Goal: Task Accomplishment & Management: Manage account settings

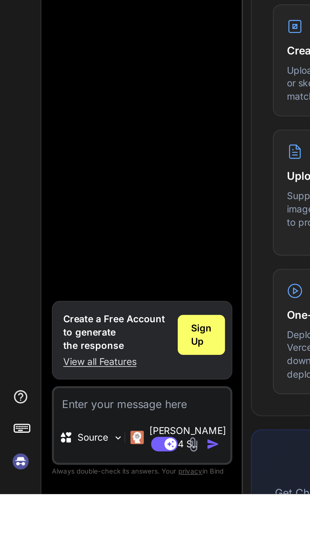
click at [13, 531] on img at bounding box center [9, 525] width 11 height 11
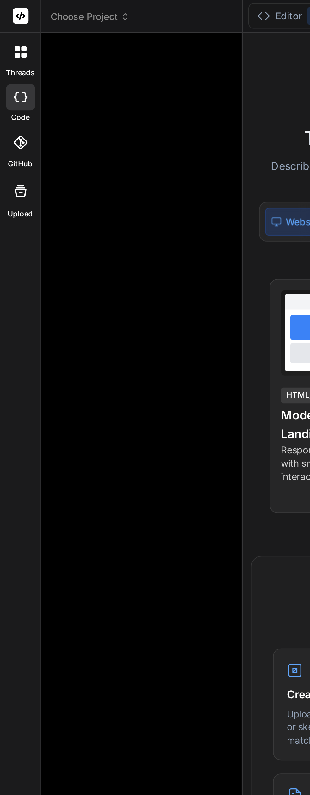
type textarea "x"
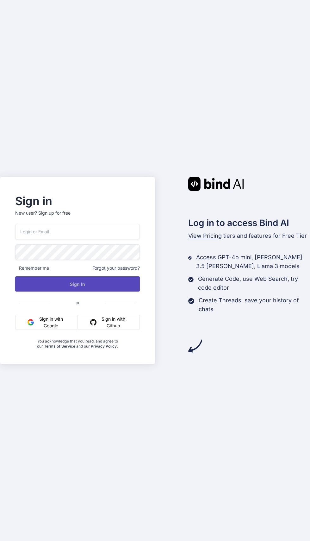
click at [34, 239] on input "email" at bounding box center [77, 232] width 125 height 16
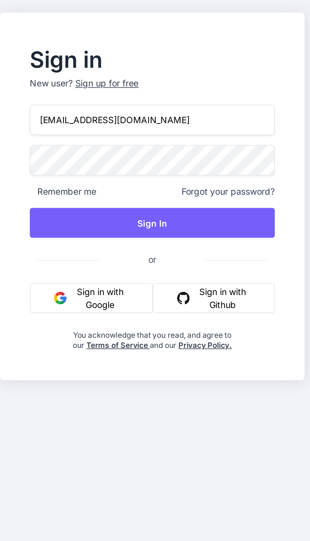
type input "[EMAIL_ADDRESS][DOMAIN_NAME]"
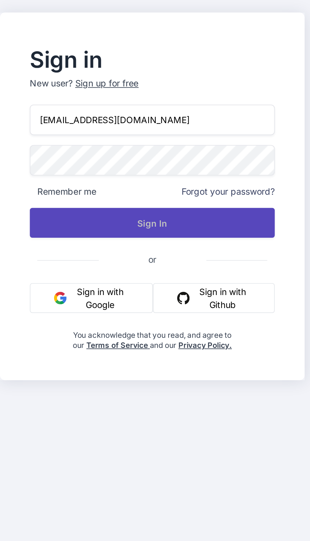
click at [37, 291] on button "Sign In" at bounding box center [77, 283] width 125 height 15
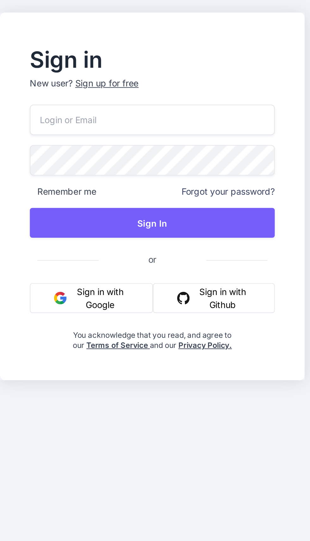
click at [28, 239] on input "email" at bounding box center [77, 232] width 125 height 16
type input "solarbangarmy@gmail.com"
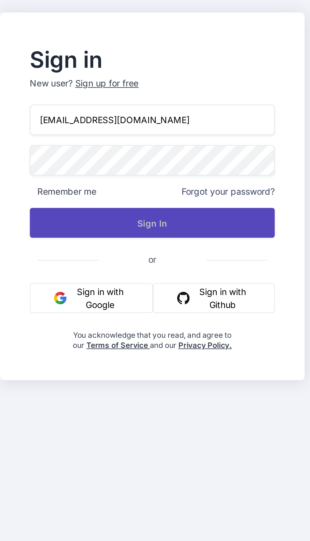
click at [44, 291] on button "Sign In" at bounding box center [77, 283] width 125 height 15
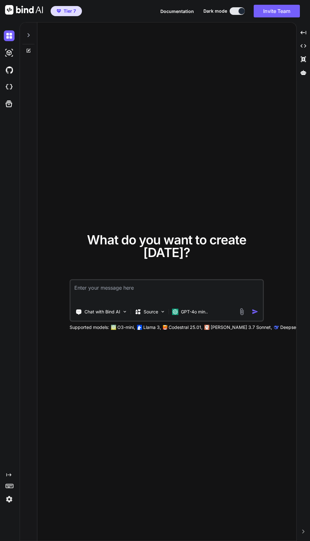
click at [275, 12] on button "Invite Team" at bounding box center [277, 11] width 46 height 13
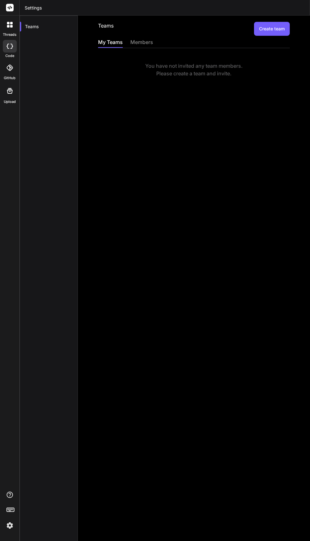
click at [139, 37] on div "Teams Create team My Teams members You have not invited any team members. Pleas…" at bounding box center [194, 278] width 232 height 525
click at [138, 47] on div "members" at bounding box center [141, 42] width 23 height 9
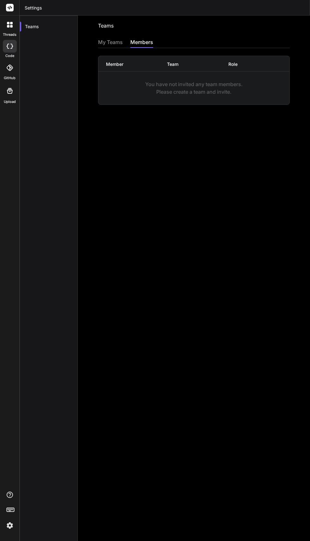
click at [113, 43] on div "My Teams" at bounding box center [110, 42] width 25 height 9
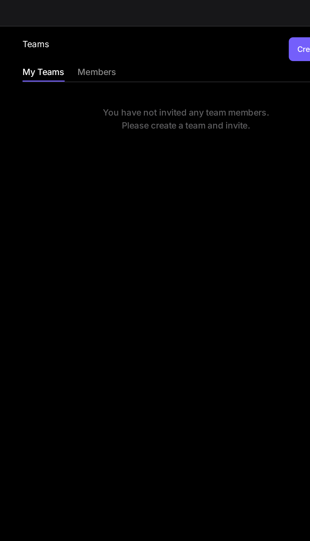
click at [139, 42] on div "members" at bounding box center [141, 42] width 23 height 9
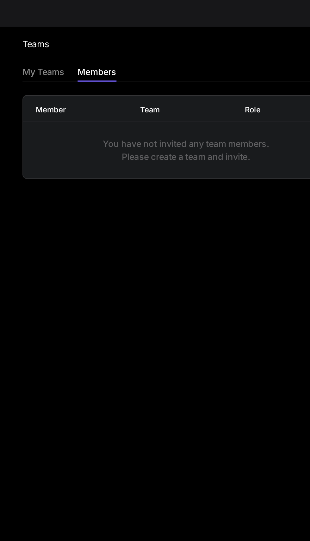
click at [139, 40] on div "members" at bounding box center [141, 42] width 23 height 9
click at [119, 44] on div "My Teams" at bounding box center [110, 42] width 25 height 9
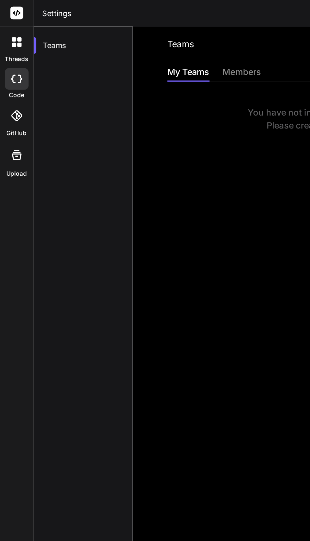
click at [7, 28] on div at bounding box center [9, 24] width 13 height 13
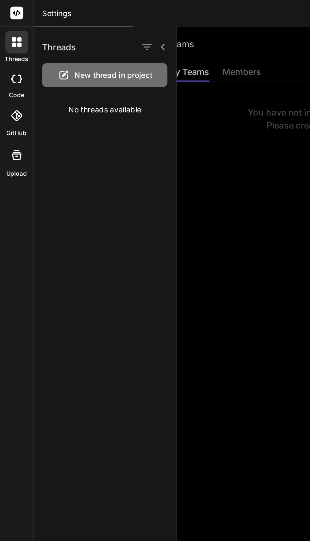
click at [126, 132] on div at bounding box center [206, 278] width 207 height 525
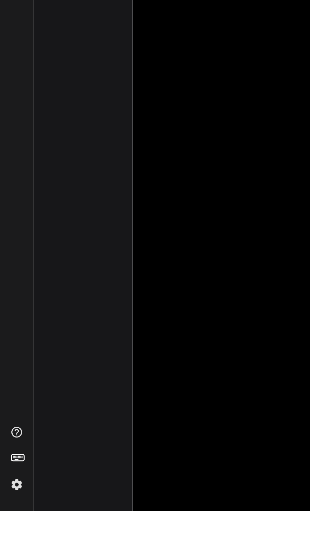
click at [16, 531] on div at bounding box center [9, 511] width 19 height 40
click at [11, 531] on img at bounding box center [9, 525] width 11 height 11
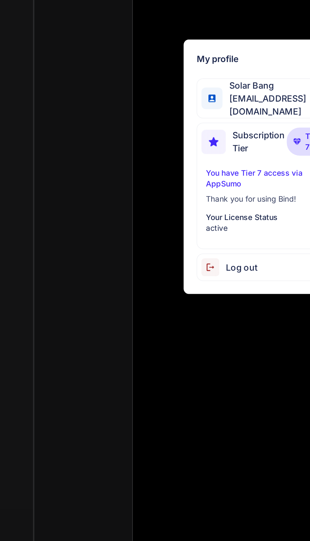
scroll to position [29, 0]
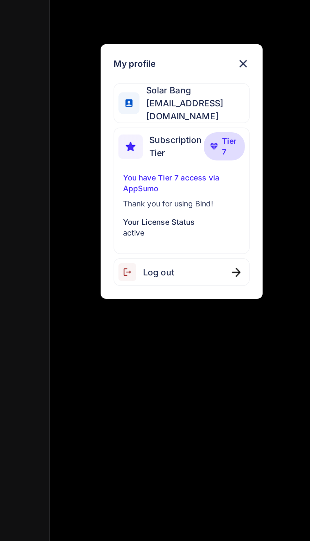
click at [130, 271] on p "You have Tier 7 access via AppSumo" at bounding box center [155, 277] width 69 height 13
click at [127, 272] on p "You have Tier 7 access via AppSumo" at bounding box center [155, 277] width 69 height 13
click at [176, 254] on img at bounding box center [174, 256] width 4 height 4
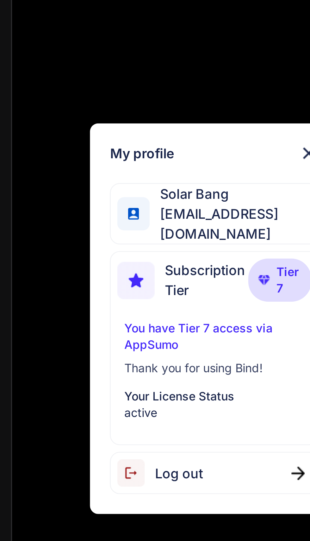
click at [101, 245] on div "My profile Solar Bang solarbangarmy@gmail.com Subscription Tier Tier 7 You have…" at bounding box center [155, 270] width 310 height 541
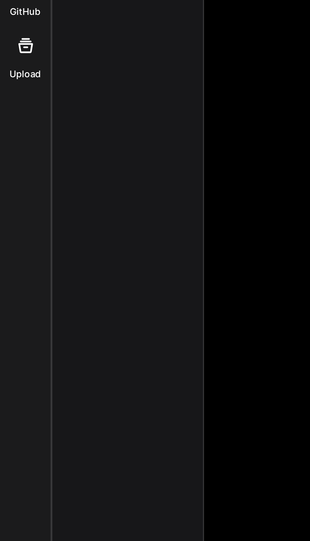
scroll to position [0, 0]
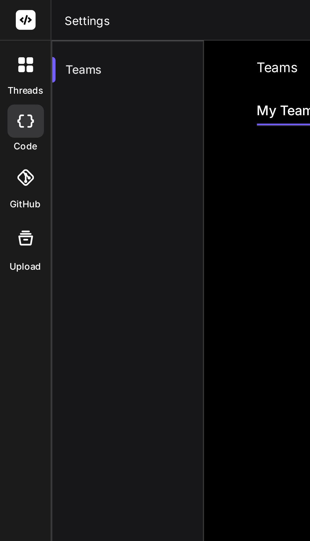
click at [13, 12] on div at bounding box center [9, 8] width 19 height 16
click at [10, 9] on rect at bounding box center [10, 8] width 8 height 8
click at [10, 24] on icon at bounding box center [10, 25] width 6 height 6
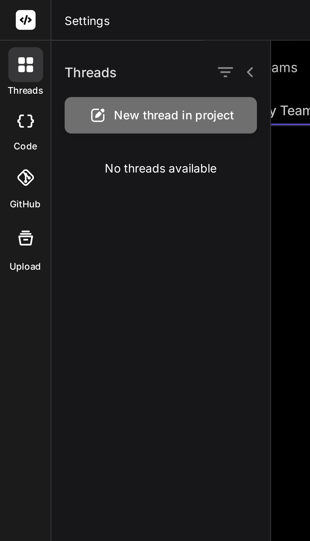
click at [8, 24] on icon at bounding box center [8, 23] width 3 height 3
click at [9, 44] on icon at bounding box center [8, 46] width 3 height 5
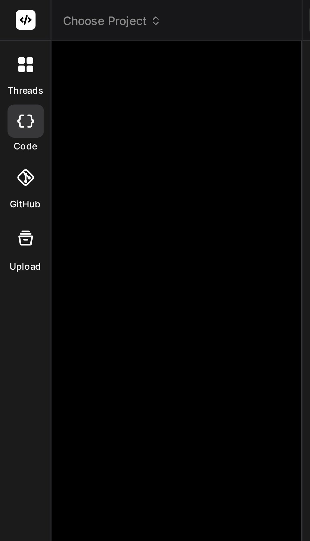
click at [30, 8] on span "Choose Project" at bounding box center [43, 8] width 38 height 6
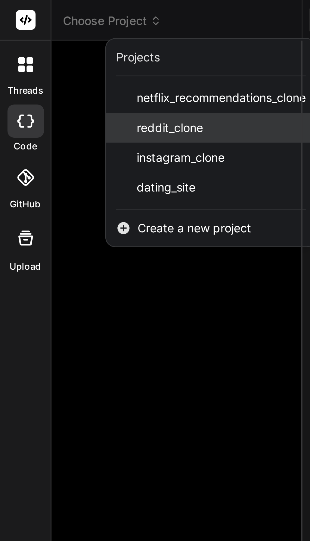
click at [53, 47] on span "reddit_clone" at bounding box center [64, 49] width 25 height 6
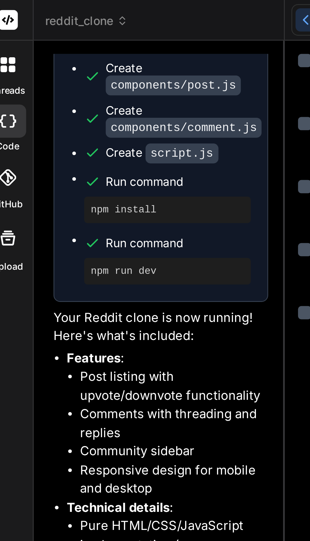
scroll to position [359, 0]
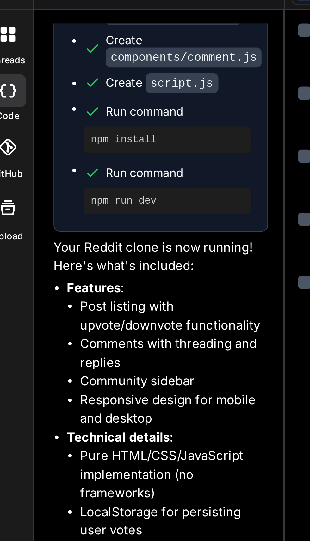
type textarea "x"
